Goal: Information Seeking & Learning: Check status

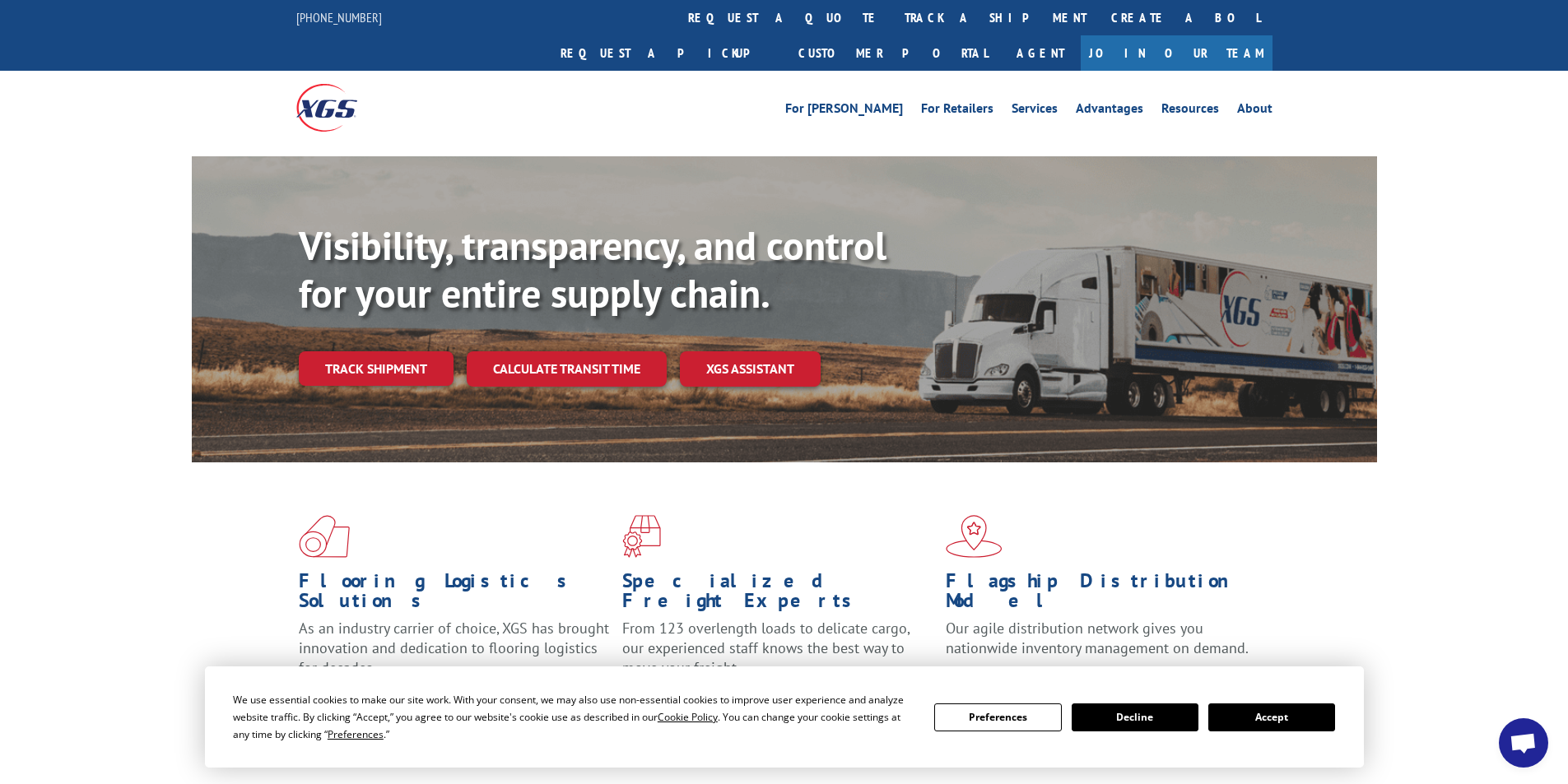
click at [1282, 718] on button "Accept" at bounding box center [1271, 717] width 127 height 28
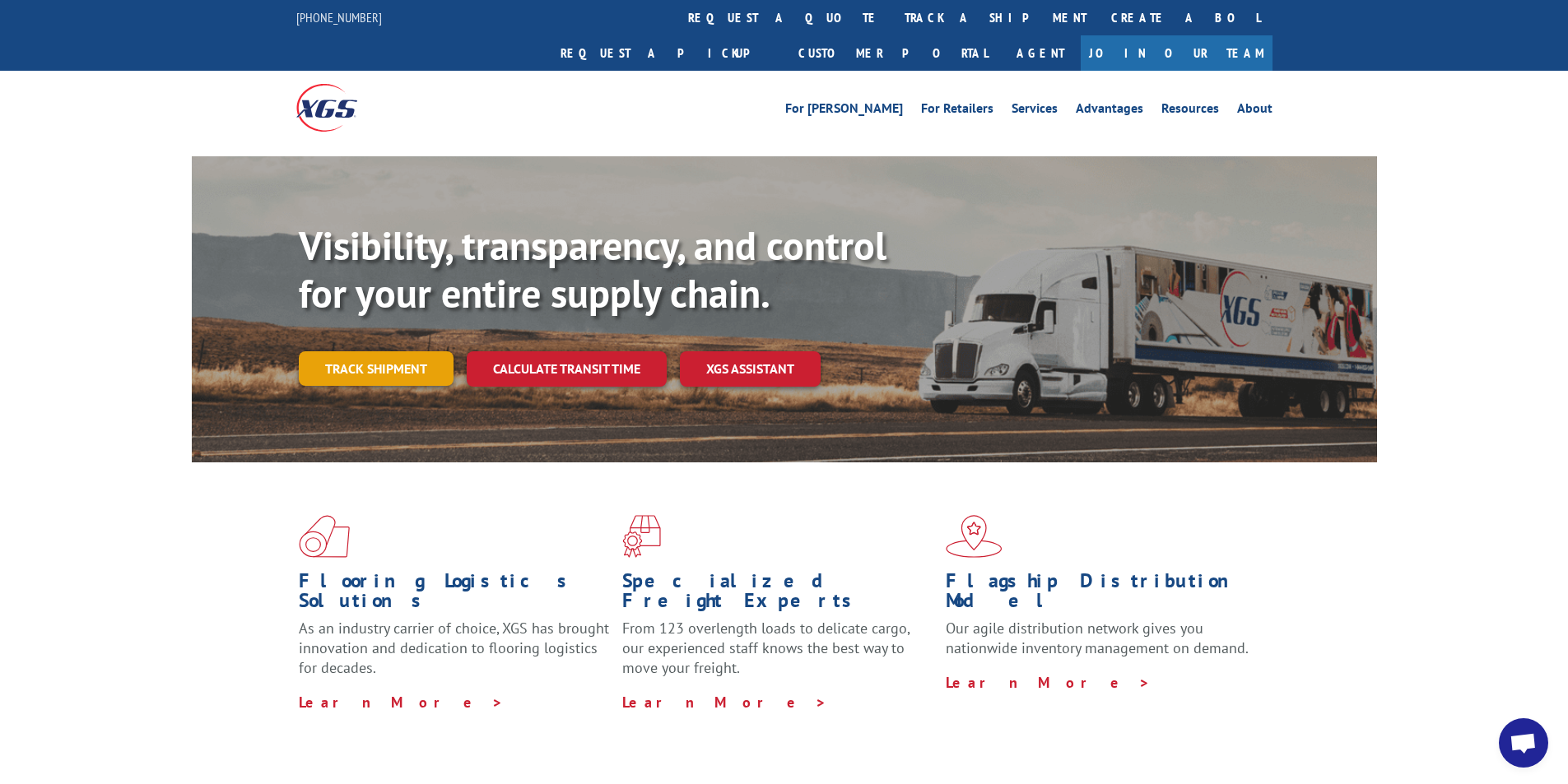
click at [401, 352] on link "Track shipment" at bounding box center [376, 369] width 155 height 34
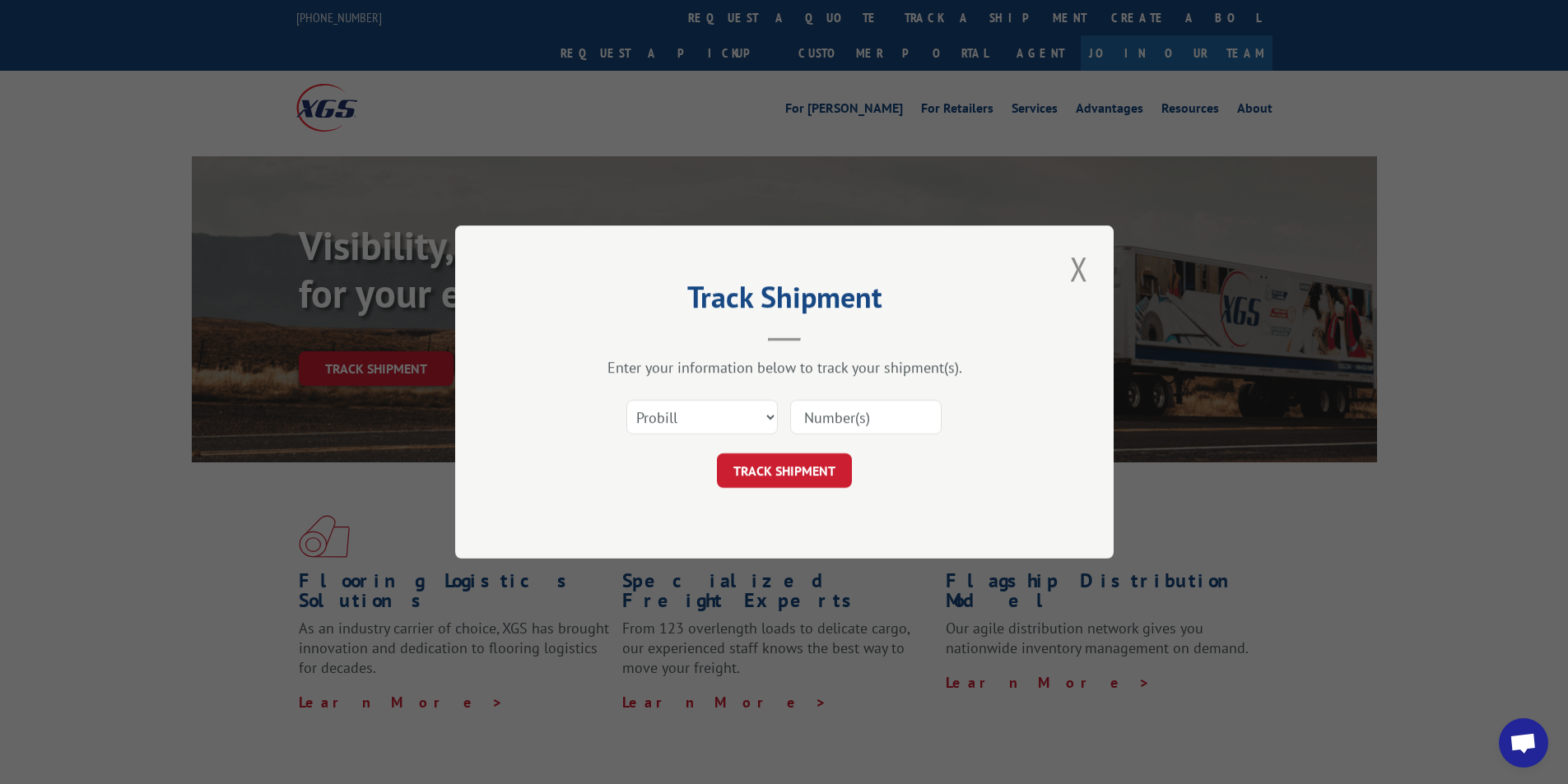
click at [817, 416] on input at bounding box center [865, 417] width 151 height 34
type input "2824650"
click at [806, 477] on button "TRACK SHIPMENT" at bounding box center [784, 470] width 135 height 34
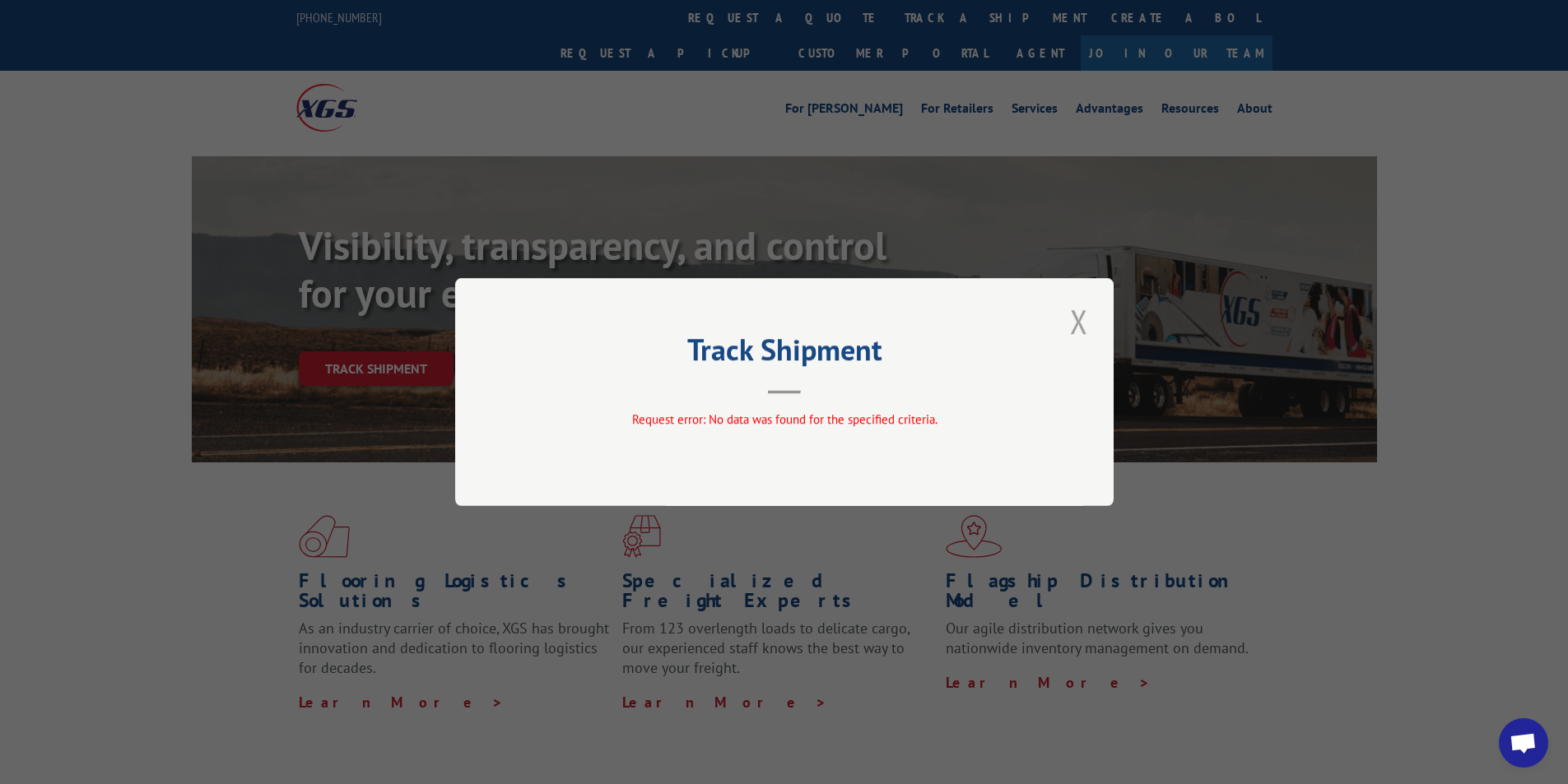
click at [1068, 318] on button "Close modal" at bounding box center [1079, 321] width 28 height 45
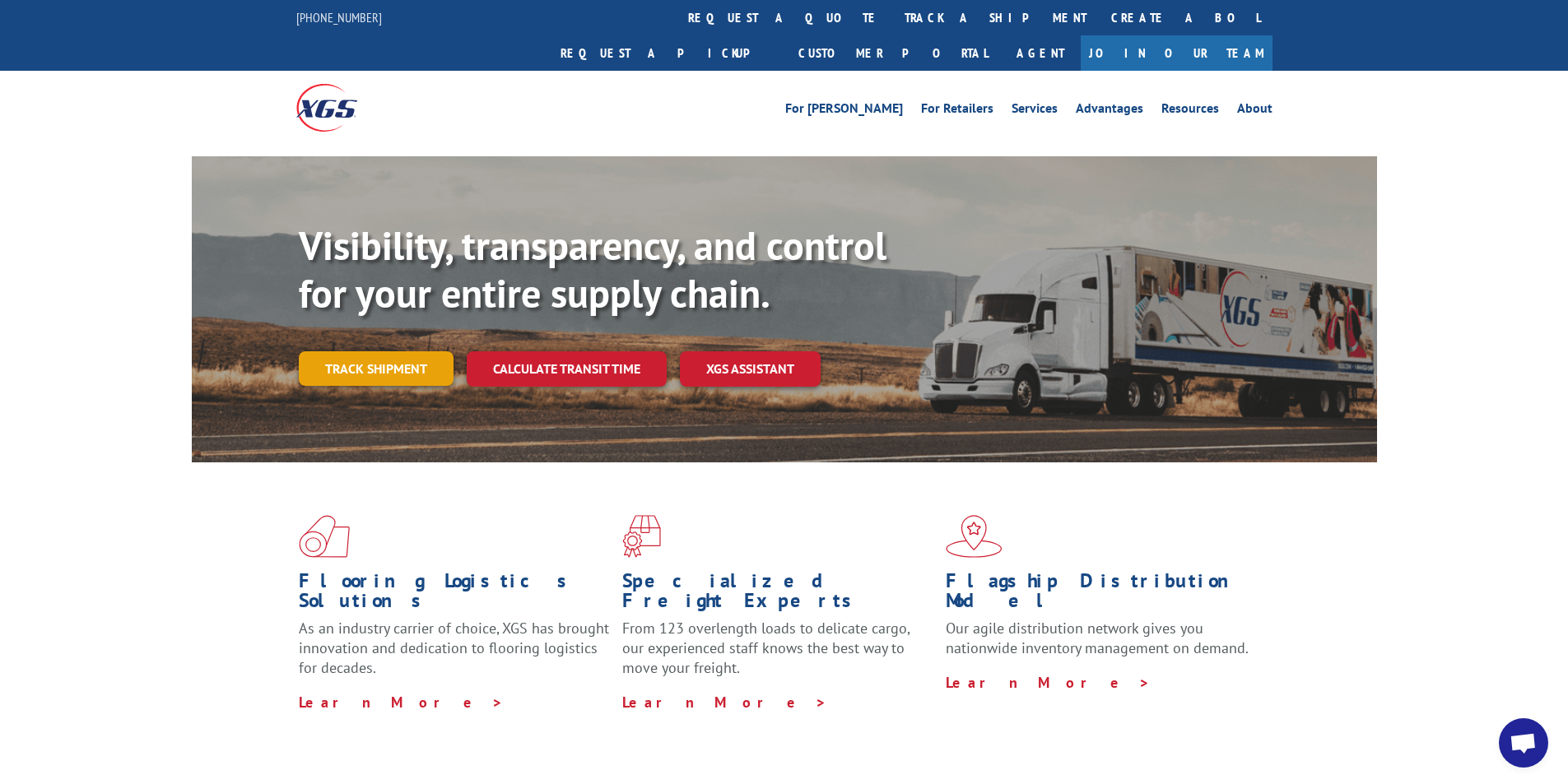
click at [363, 352] on link "Track shipment" at bounding box center [376, 369] width 155 height 34
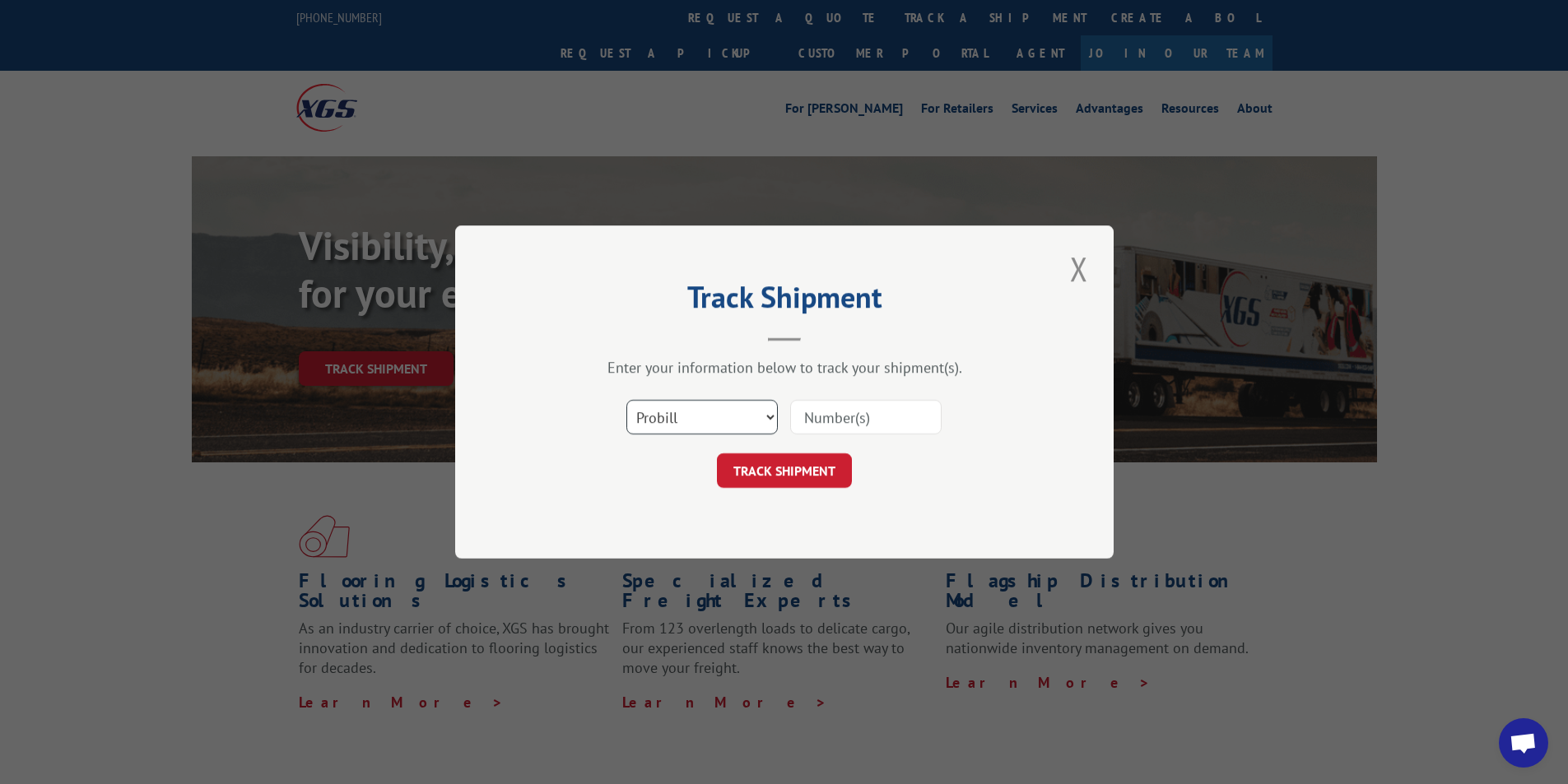
click at [653, 416] on select "Select category... Probill BOL PO" at bounding box center [702, 417] width 151 height 34
select select "bol"
click at [626, 400] on select "Select category... Probill BOL PO" at bounding box center [702, 417] width 151 height 34
click at [866, 421] on input at bounding box center [865, 417] width 151 height 34
type input "2824650"
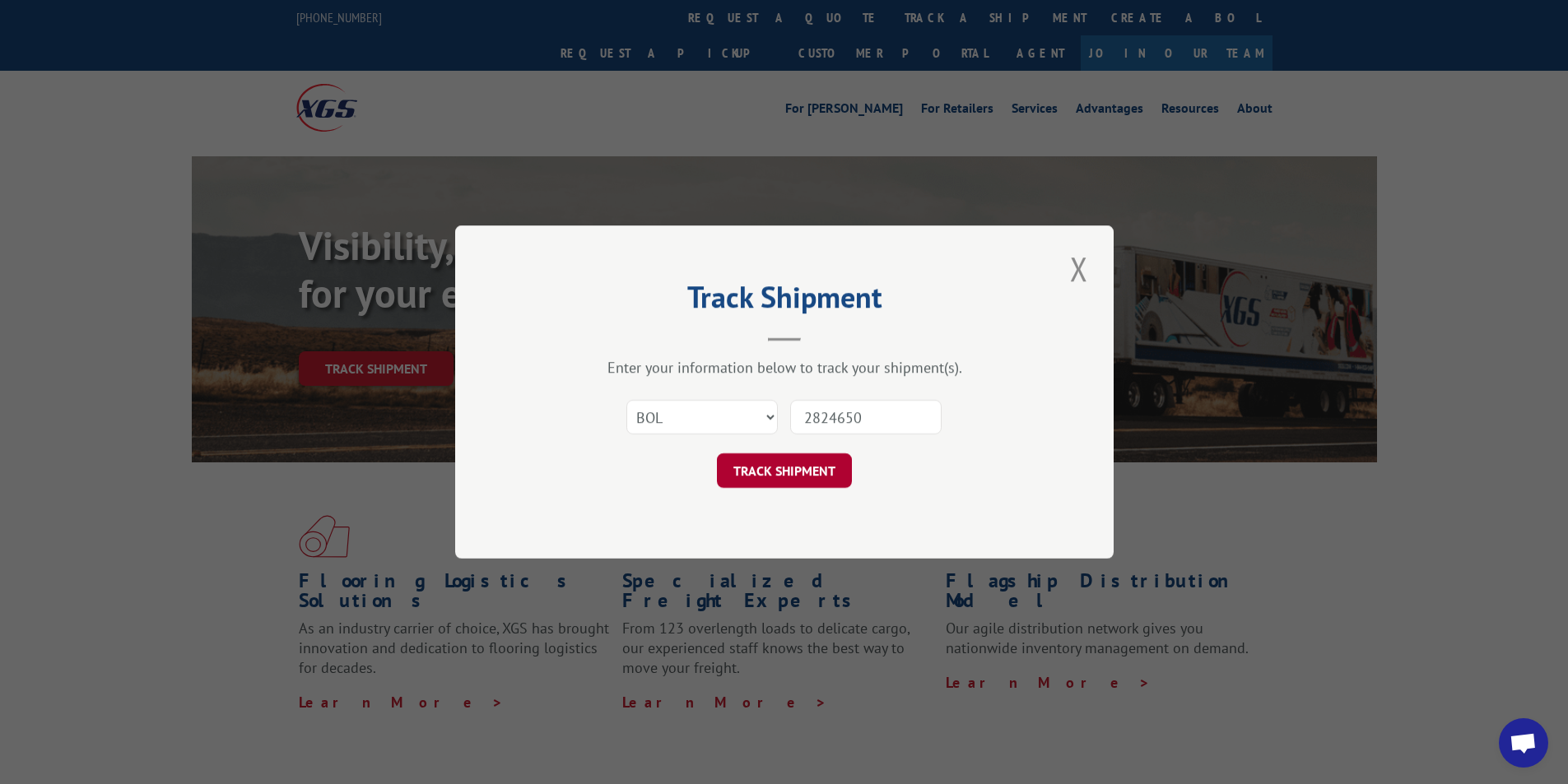
click at [779, 462] on button "TRACK SHIPMENT" at bounding box center [784, 470] width 135 height 34
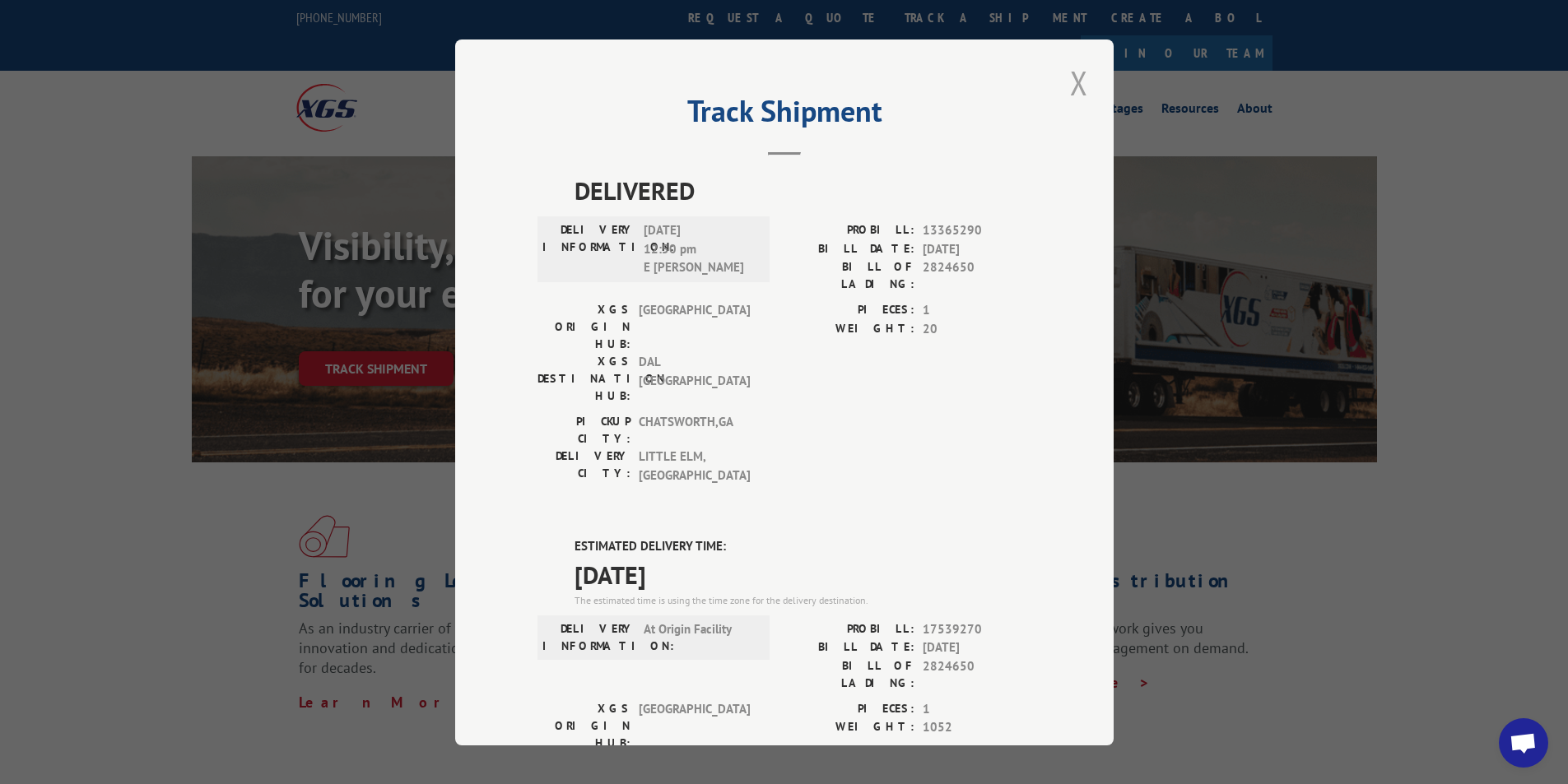
click at [1080, 79] on button "Close modal" at bounding box center [1079, 83] width 28 height 45
